Goal: Task Accomplishment & Management: Use online tool/utility

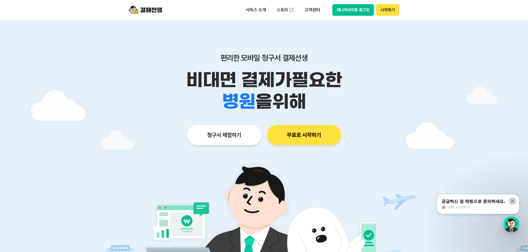
click at [514, 202] on icon at bounding box center [512, 202] width 6 height 6
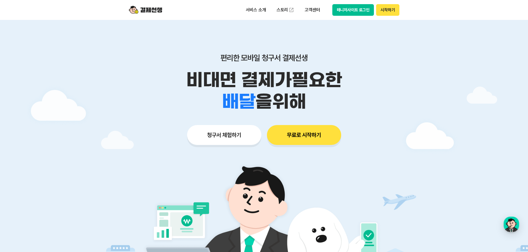
drag, startPoint x: 174, startPoint y: 54, endPoint x: 436, endPoint y: 157, distance: 281.5
click at [436, 157] on main "편리한 모바일 청구서 결제선생 비대면 결제가 필요한 학원 공부방 호텔 쇼핑몰 병원 배달 보험사 항공사 골프장 을 위해 청구서 체험하기 무료로 …" at bounding box center [264, 166] width 528 height 292
click at [382, 125] on div "청구서 체험하기 무료로 시작하기" at bounding box center [264, 135] width 284 height 20
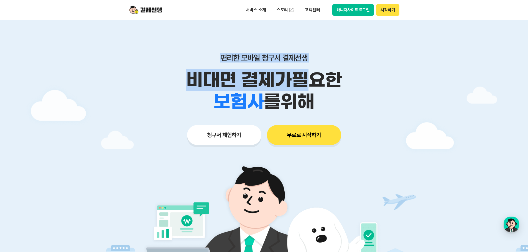
drag, startPoint x: 310, startPoint y: 73, endPoint x: 188, endPoint y: 46, distance: 124.9
click at [199, 46] on div "편리한 모바일 청구서 결제선생 비대면 결제가 필요한 학원 공부방 호텔 쇼핑몰 병원 배달 보험사 항공사 골프장 를 위해 청구서 체험하기 무료로 …" at bounding box center [264, 88] width 284 height 137
click at [181, 46] on div "편리한 모바일 청구서 결제선생 비대면 결제가 필요한 학원 공부방 호텔 쇼핑몰 병원 배달 보험사 항공사 골프장 를 위해 청구서 체험하기 무료로 …" at bounding box center [264, 88] width 284 height 137
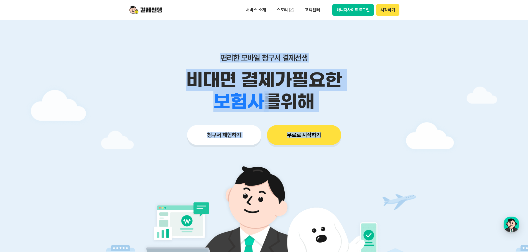
drag, startPoint x: 182, startPoint y: 57, endPoint x: 381, endPoint y: 122, distance: 209.3
click at [379, 121] on div "편리한 모바일 청구서 결제선생 비대면 결제가 필요한 학원 공부방 호텔 쇼핑몰 병원 배달 보험사 항공사 골프장 를 위해 청구서 체험하기 무료로 …" at bounding box center [264, 88] width 284 height 137
click at [381, 122] on div "편리한 모바일 청구서 결제선생 비대면 결제가 필요한 학원 공부방 호텔 쇼핑몰 병원 배달 보험사 항공사 골프장 를 위해 청구서 체험하기 무료로 …" at bounding box center [264, 88] width 284 height 137
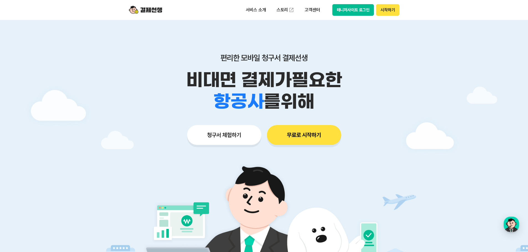
drag, startPoint x: 331, startPoint y: 99, endPoint x: 180, endPoint y: 46, distance: 159.3
click at [181, 46] on div "편리한 모바일 청구서 결제선생 비대면 결제가 필요한 학원 공부방 호텔 쇼핑몰 병원 배달 보험사 항공사 골프장 를 위해 청구서 체험하기 무료로 …" at bounding box center [264, 88] width 284 height 137
click at [180, 46] on div "편리한 모바일 청구서 결제선생 비대면 결제가 필요한 학원 공부방 호텔 쇼핑몰 병원 배달 보험사 항공사 골프장 를 위해 청구서 체험하기 무료로 …" at bounding box center [264, 88] width 284 height 137
drag, startPoint x: 179, startPoint y: 56, endPoint x: 343, endPoint y: 112, distance: 173.4
click at [343, 112] on div "편리한 모바일 청구서 결제선생 비대면 결제가 필요한 학원 공부방 호텔 쇼핑몰 병원 배달 보험사 항공사 골프장 를 위해" at bounding box center [264, 82] width 284 height 59
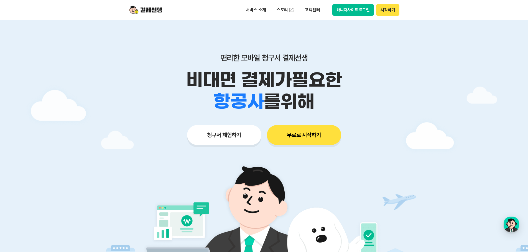
click at [345, 111] on div "학원 공부방 호텔 쇼핑몰 병원 배달 보험사 항공사 골프장 를 위해" at bounding box center [264, 102] width 284 height 22
